Goal: Book appointment/travel/reservation

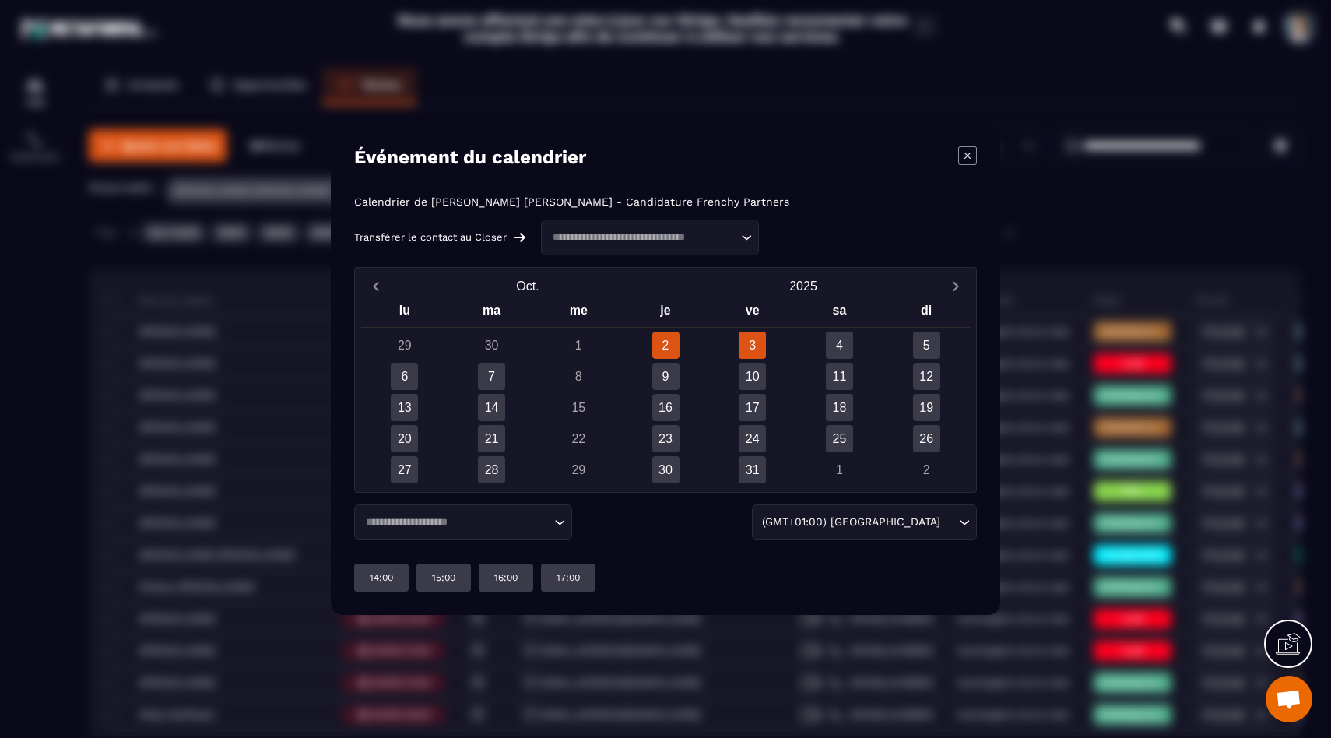
click at [757, 342] on div "3" at bounding box center [752, 345] width 27 height 27
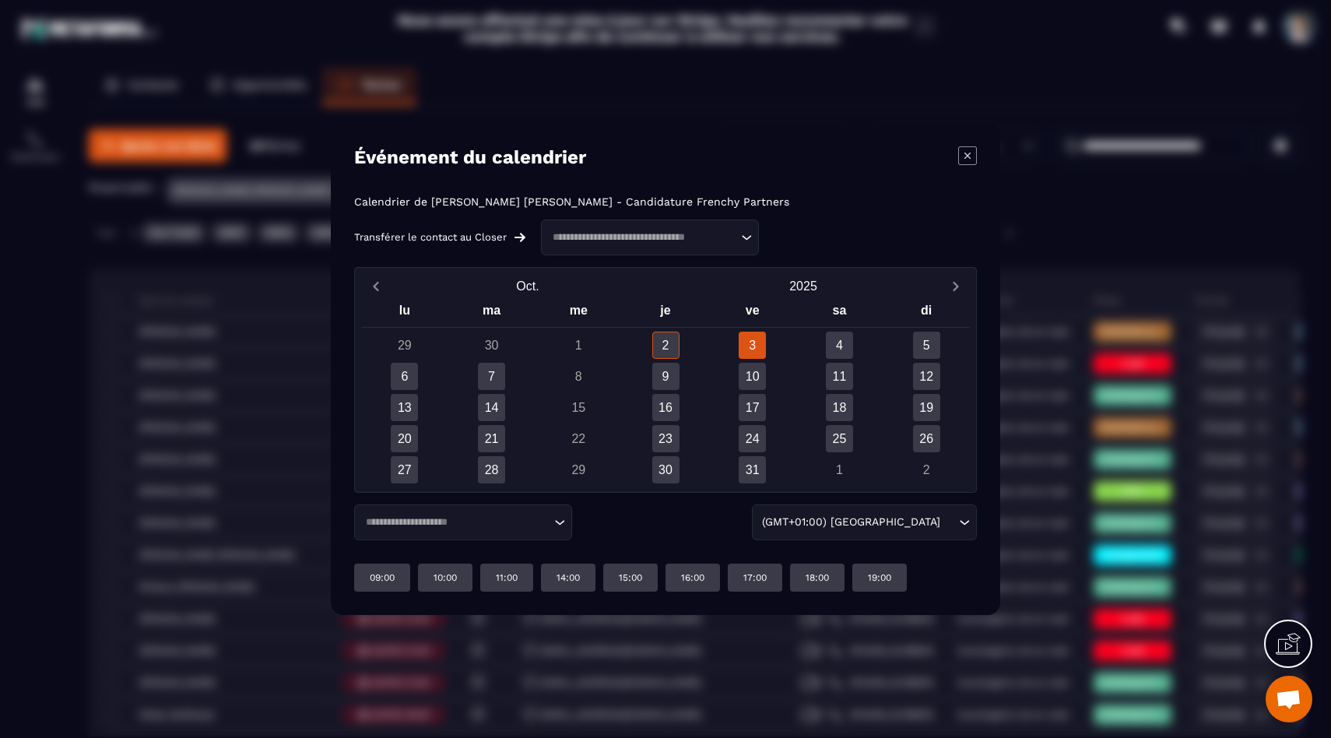
click at [570, 528] on div "Loading..." at bounding box center [463, 522] width 218 height 36
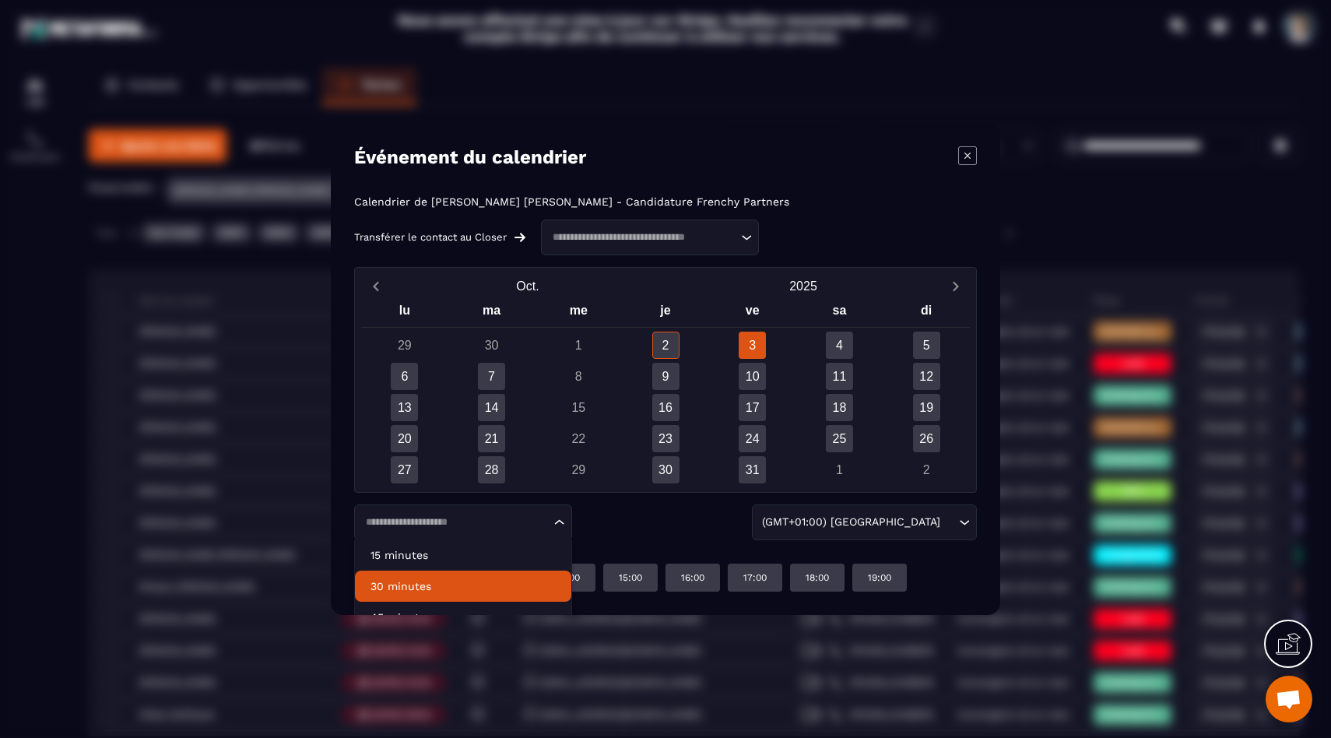
click at [465, 590] on p "30 minutes" at bounding box center [462, 586] width 185 height 16
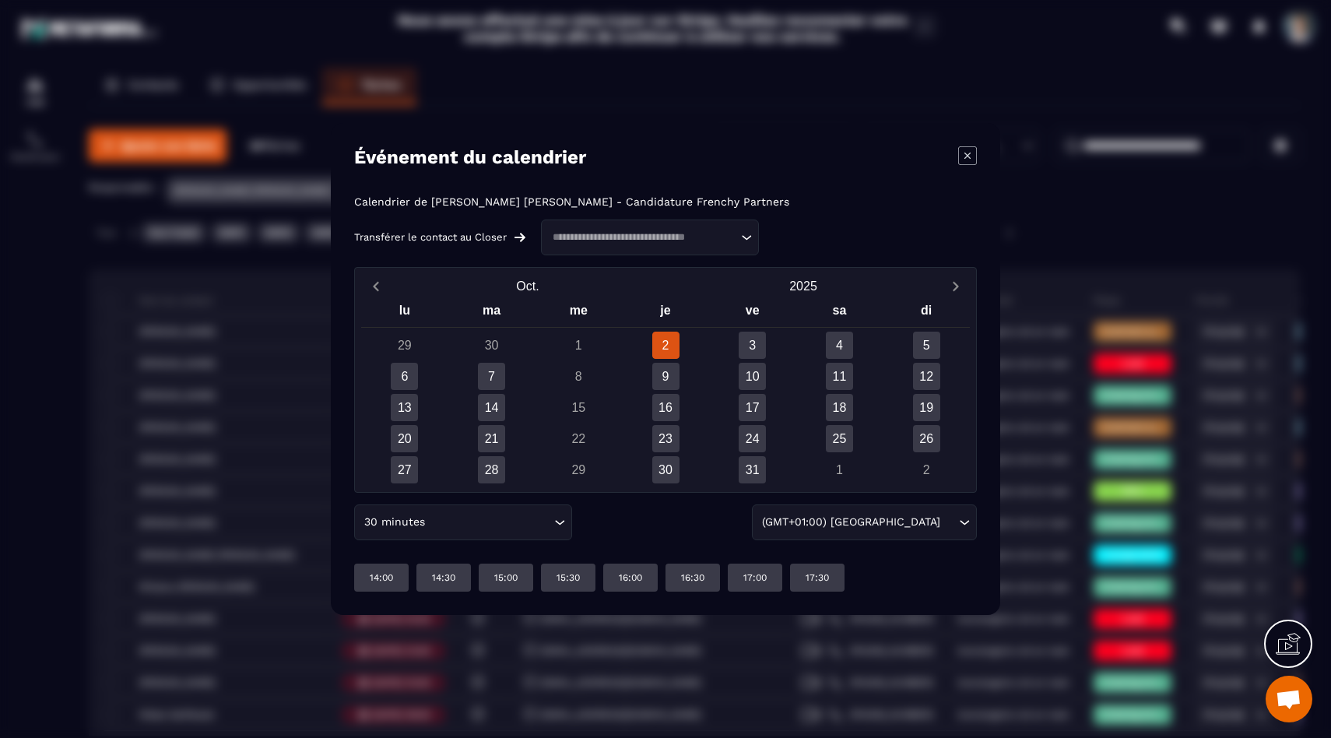
click at [557, 521] on icon "Search for option" at bounding box center [560, 522] width 9 height 5
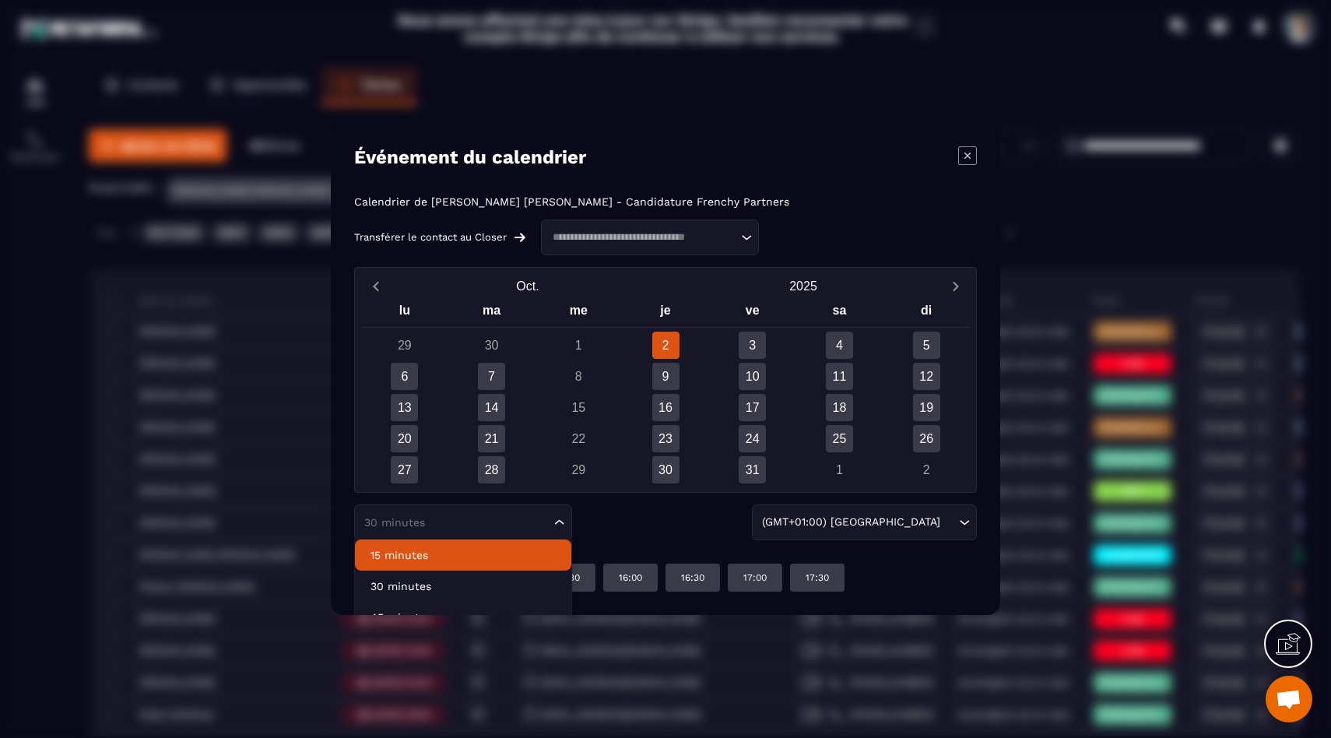
click at [525, 557] on p "15 minutes" at bounding box center [462, 555] width 185 height 16
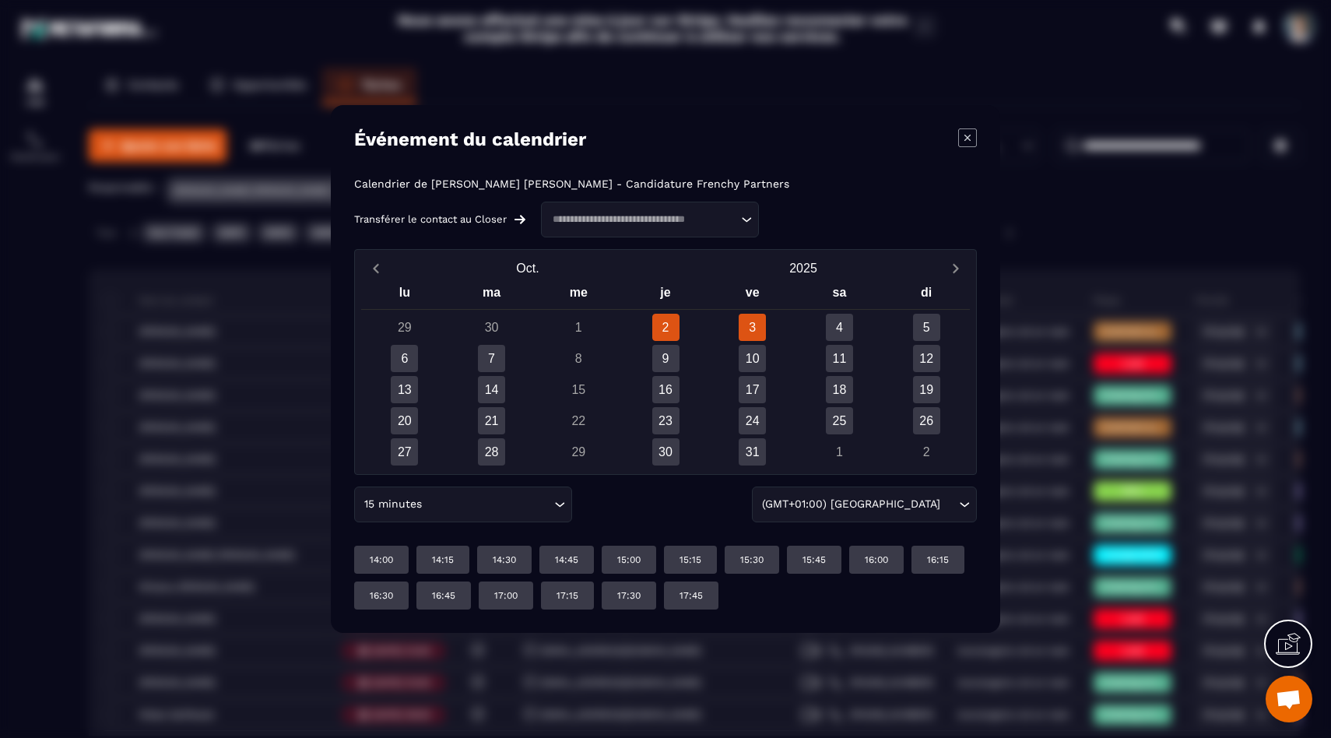
click at [764, 321] on div "3" at bounding box center [752, 327] width 27 height 27
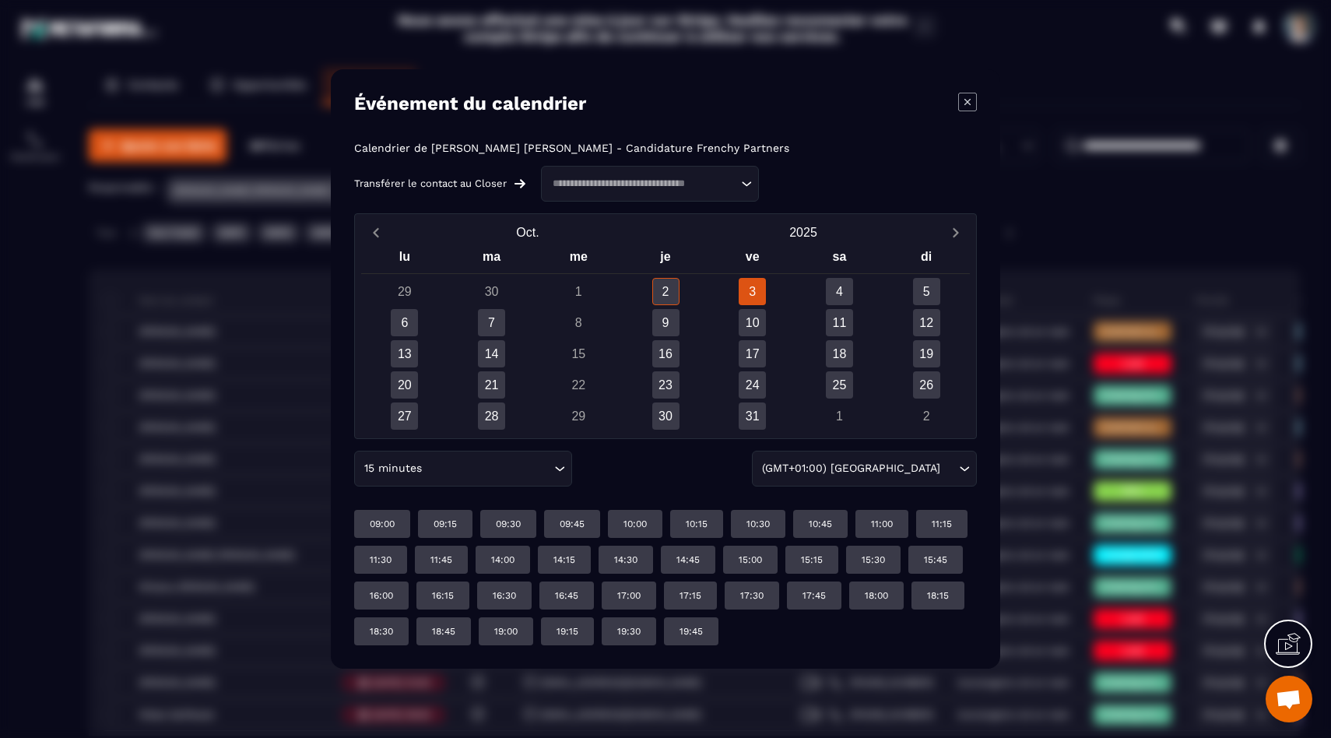
click at [518, 466] on input "Search for option" at bounding box center [487, 468] width 125 height 17
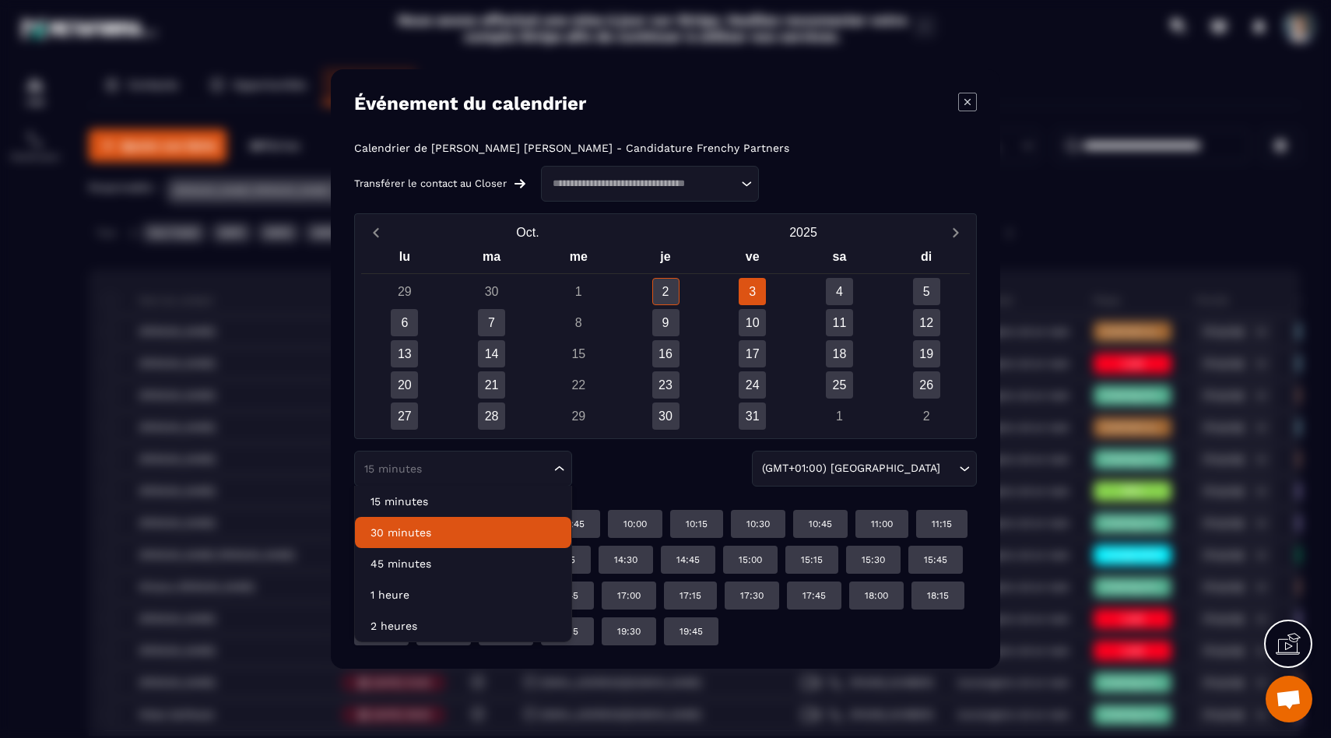
click at [480, 541] on li "30 minutes" at bounding box center [463, 532] width 216 height 31
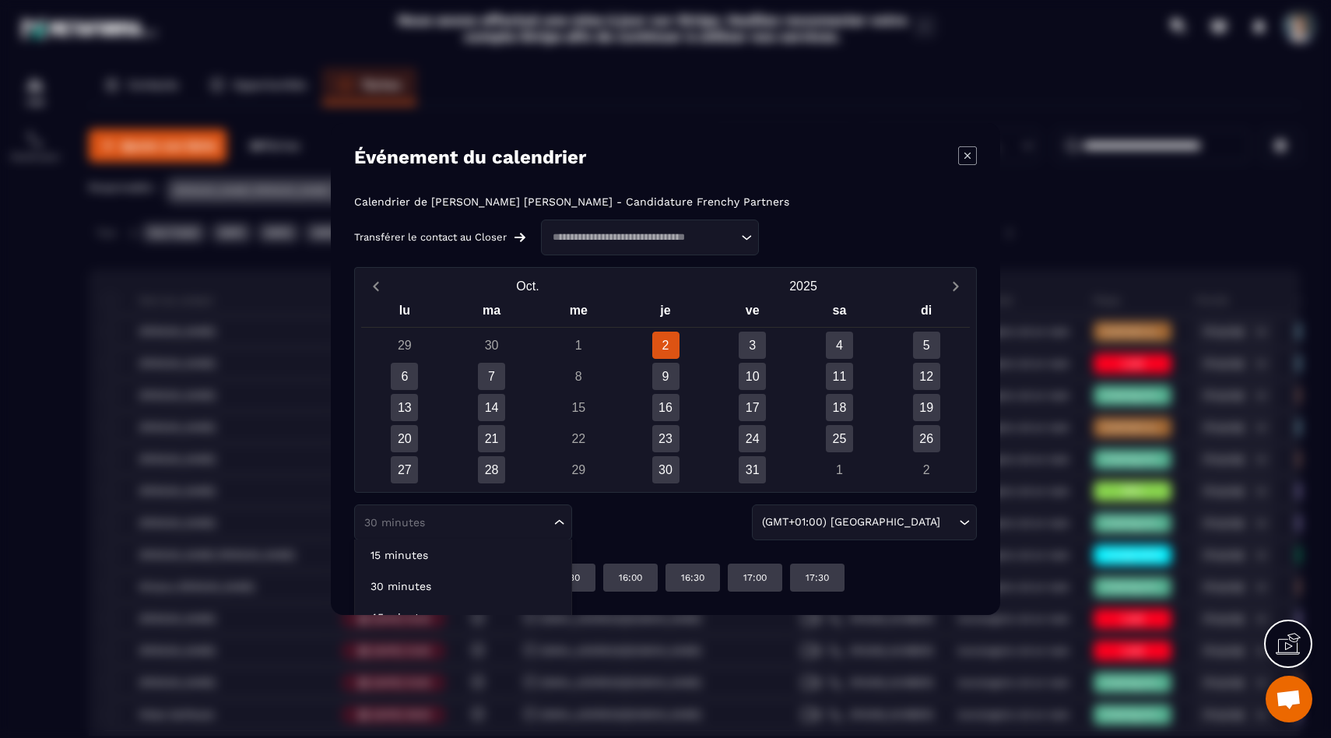
click at [556, 523] on icon "Search for option" at bounding box center [560, 522] width 16 height 16
click at [760, 330] on div "lu ma me je ve sa di 29 30 1 2 3 4 5 6 7 8 9 10 11 12 13 14 15 16 17 18 19 20 2…" at bounding box center [665, 392] width 609 height 184
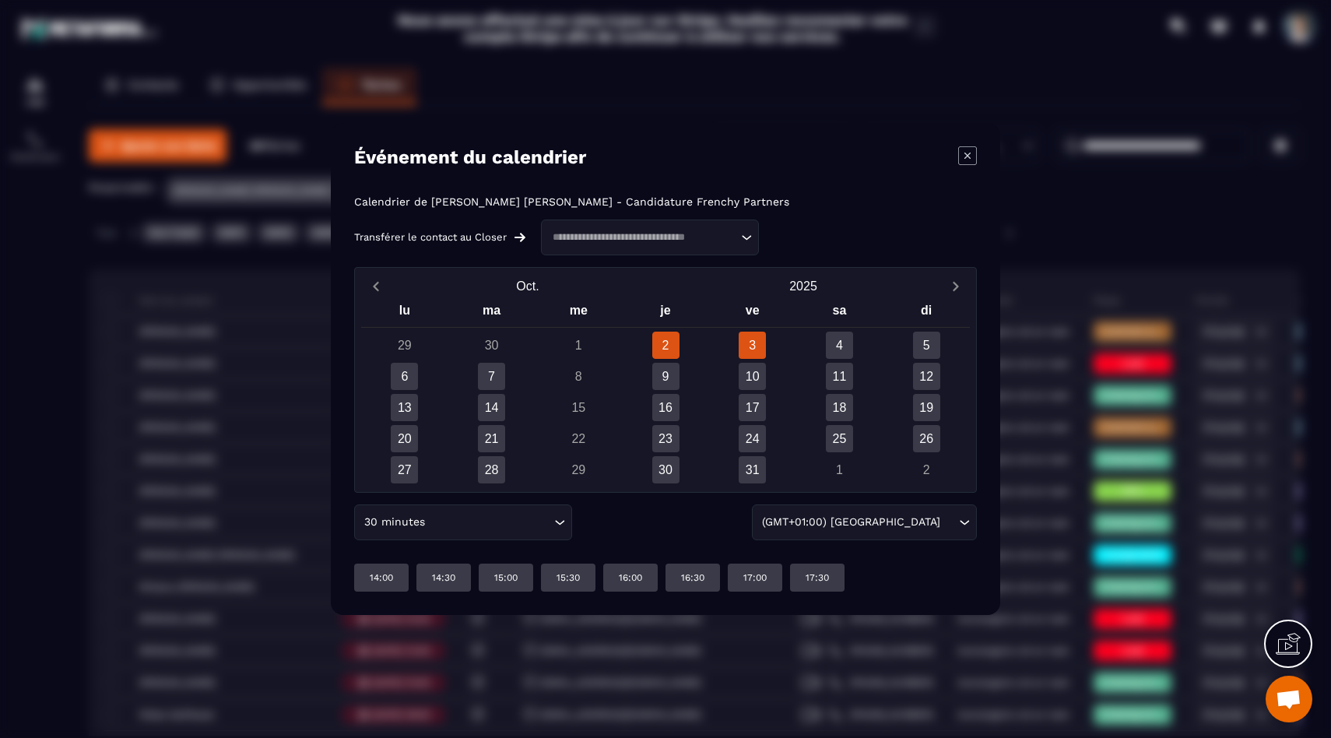
click at [756, 339] on div "3" at bounding box center [752, 345] width 27 height 27
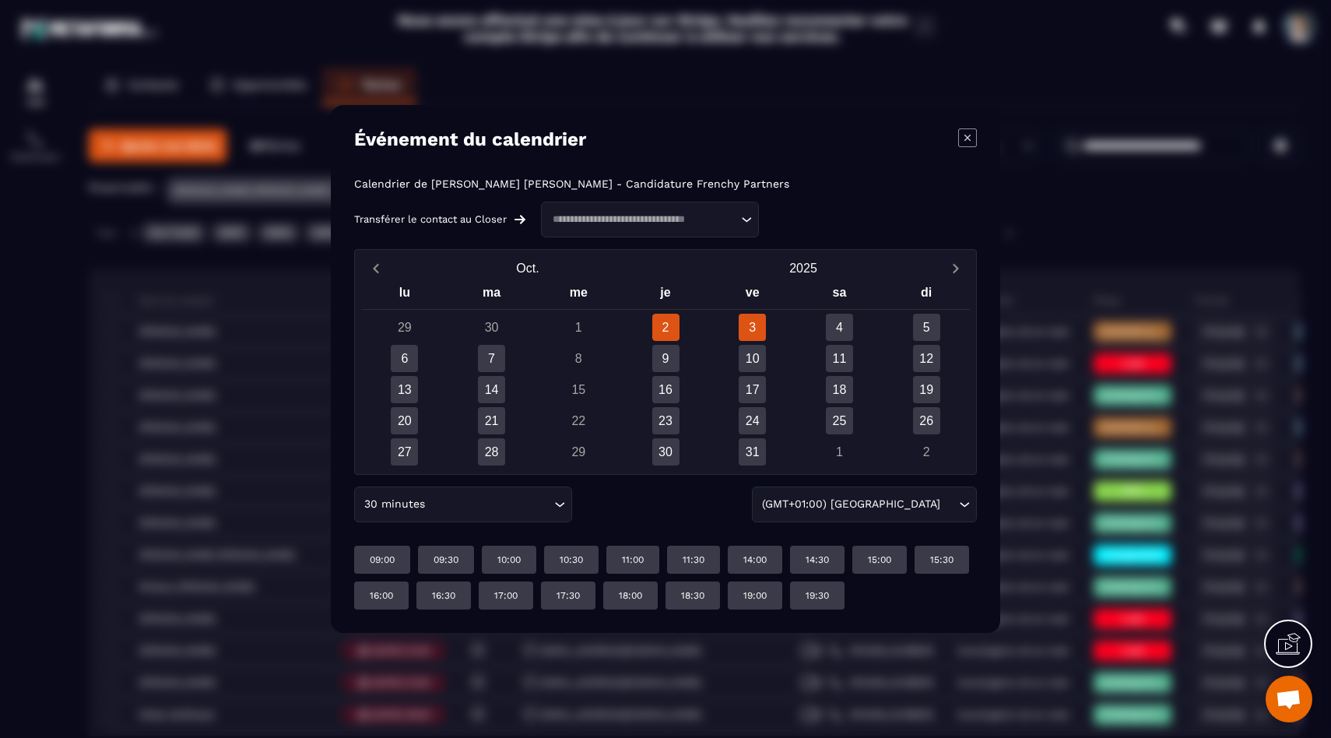
click at [668, 321] on div "2" at bounding box center [665, 327] width 27 height 27
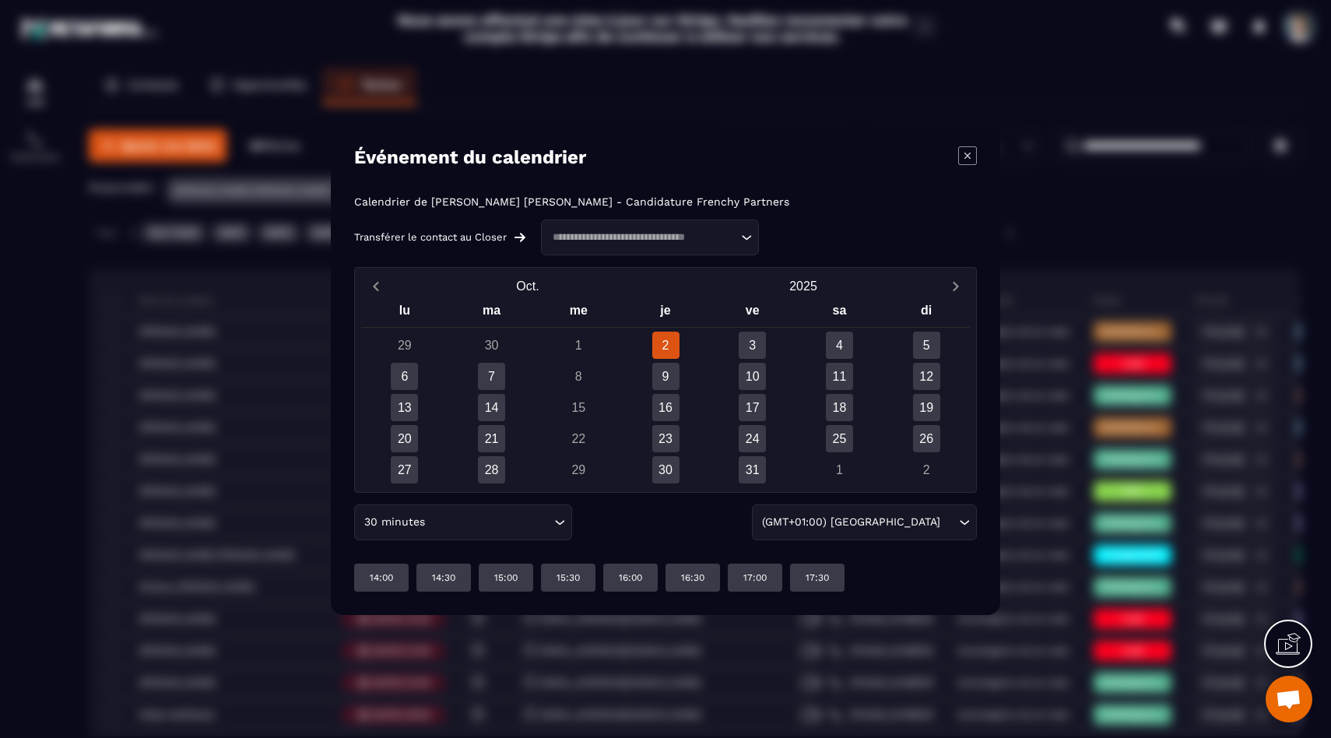
click at [729, 349] on div "3" at bounding box center [752, 345] width 87 height 27
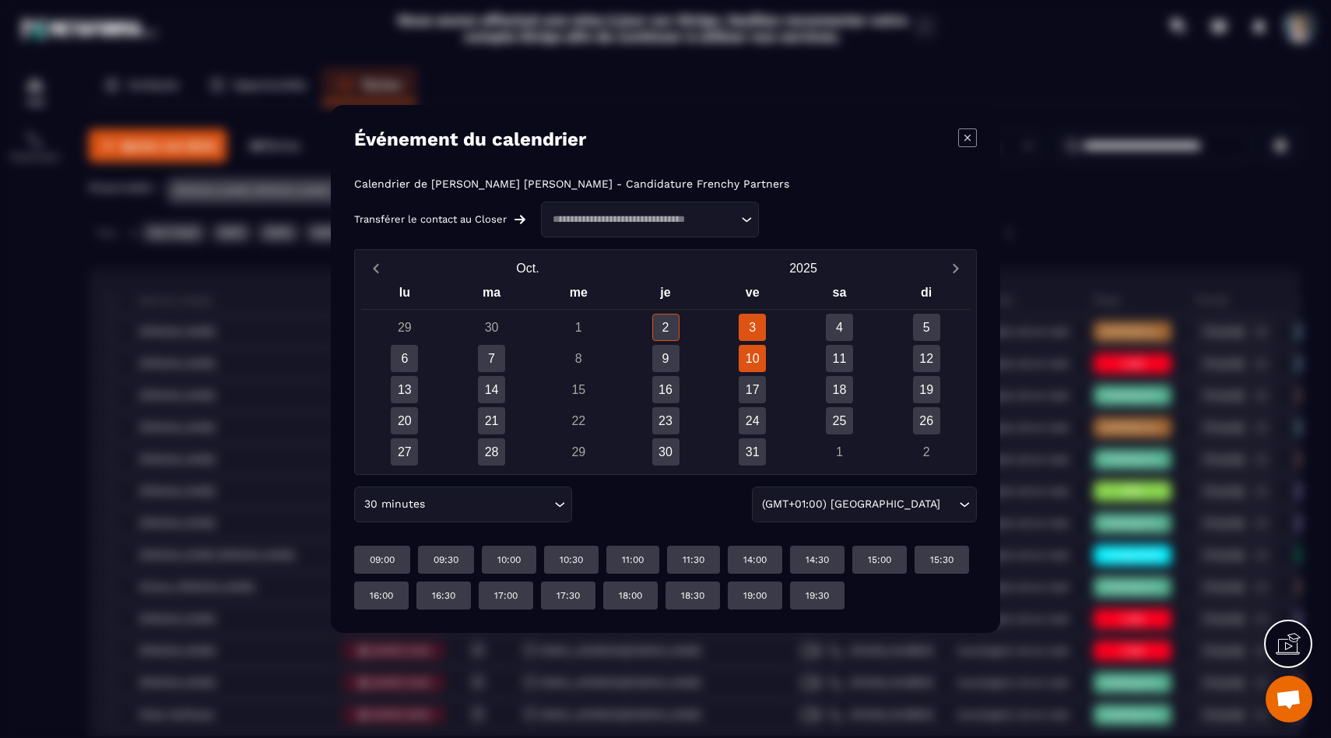
click at [745, 349] on div "10" at bounding box center [752, 358] width 27 height 27
click at [750, 329] on div "3" at bounding box center [752, 327] width 27 height 27
click at [817, 595] on p "19:30" at bounding box center [817, 595] width 23 height 12
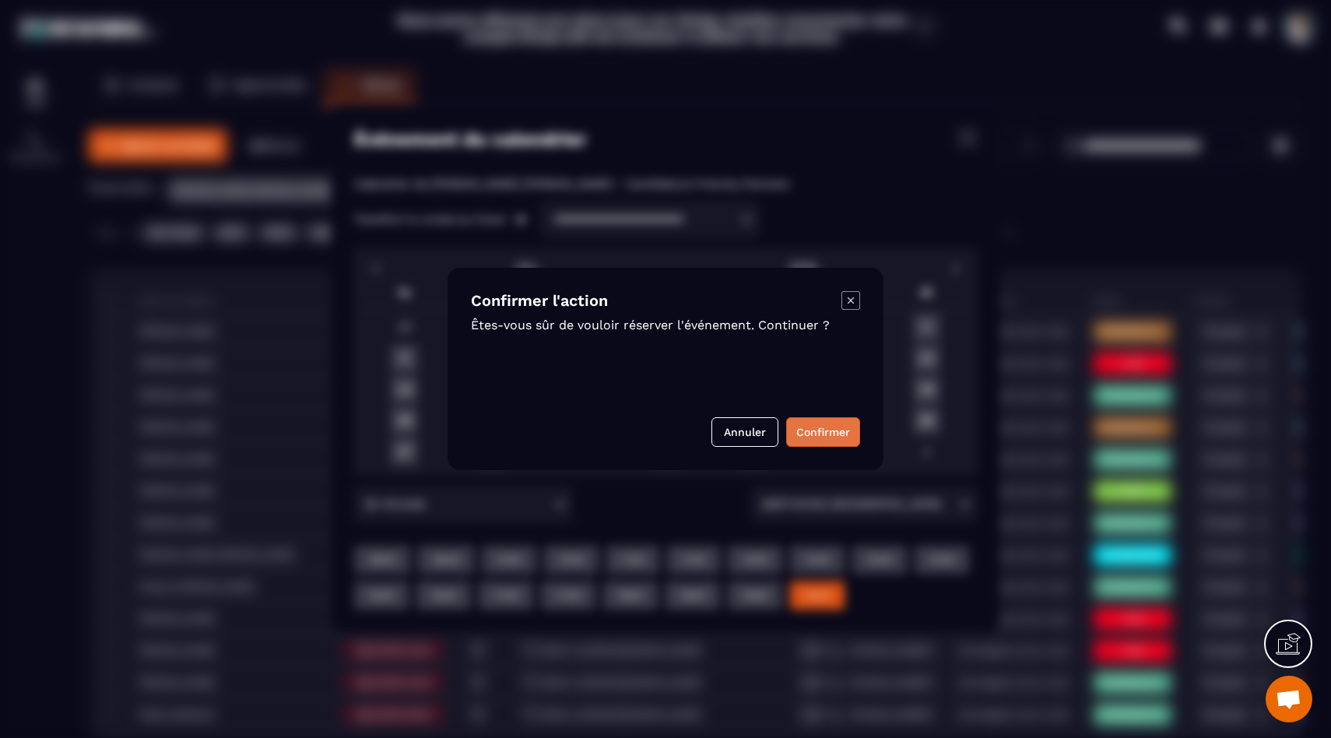
click at [816, 424] on button "Confirmer" at bounding box center [823, 432] width 74 height 30
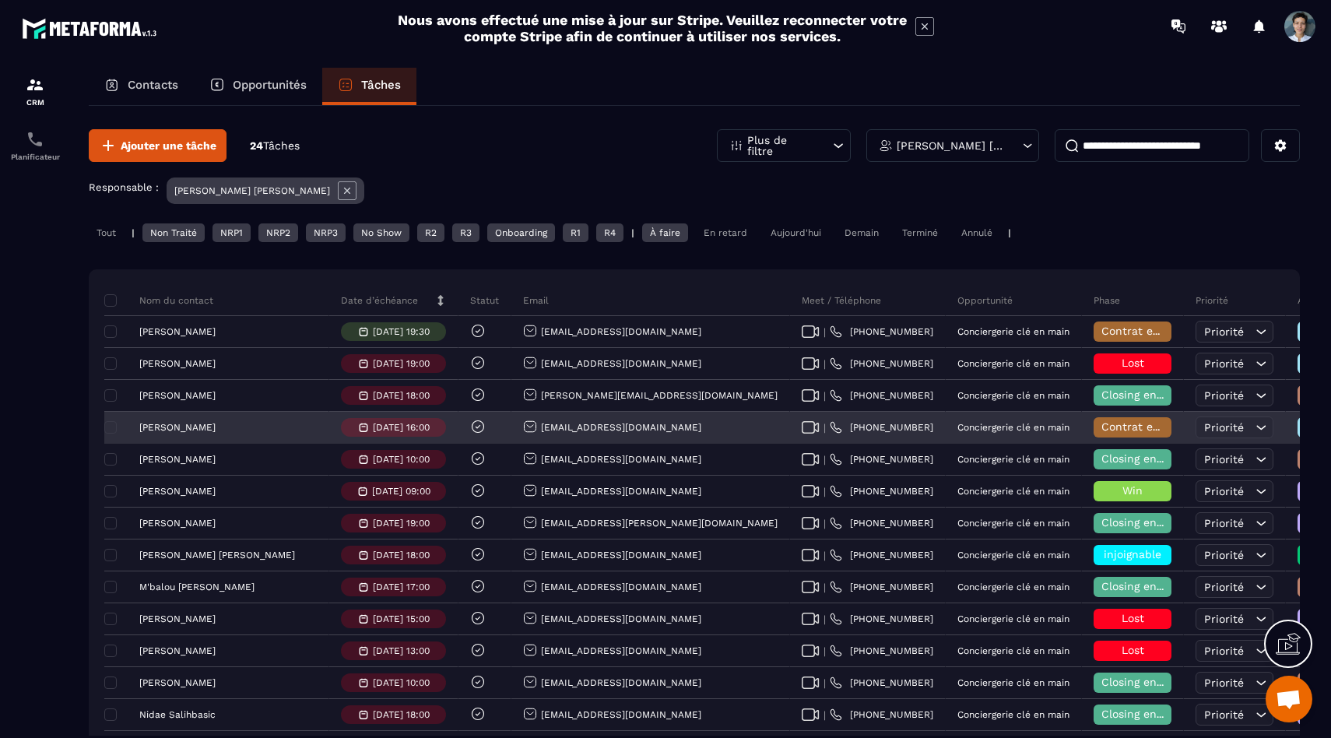
click at [204, 427] on p "[PERSON_NAME]" at bounding box center [177, 427] width 76 height 11
